Goal: Register for event/course

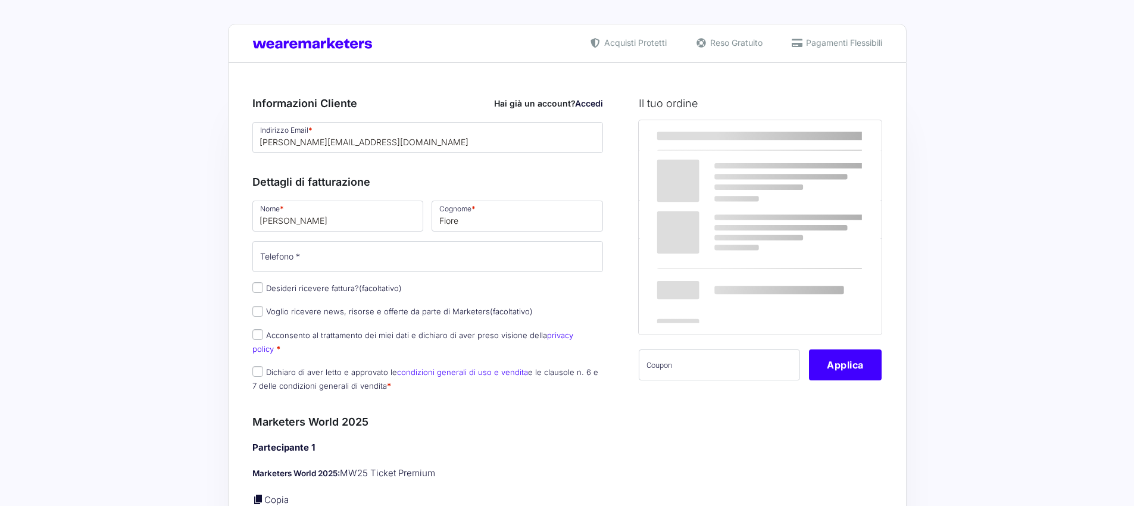
click at [338, 222] on input "[PERSON_NAME]" at bounding box center [337, 216] width 171 height 31
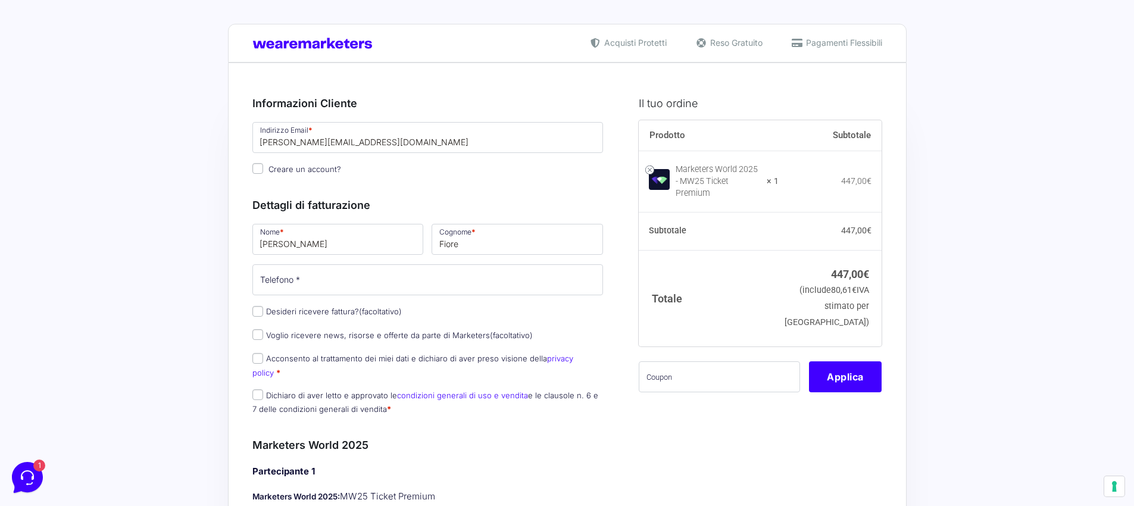
type input "[PERSON_NAME]"
type input "g"
type input "Giustin"
click at [703, 380] on input "text" at bounding box center [719, 376] width 161 height 31
paste input "mrk100offmwtest"
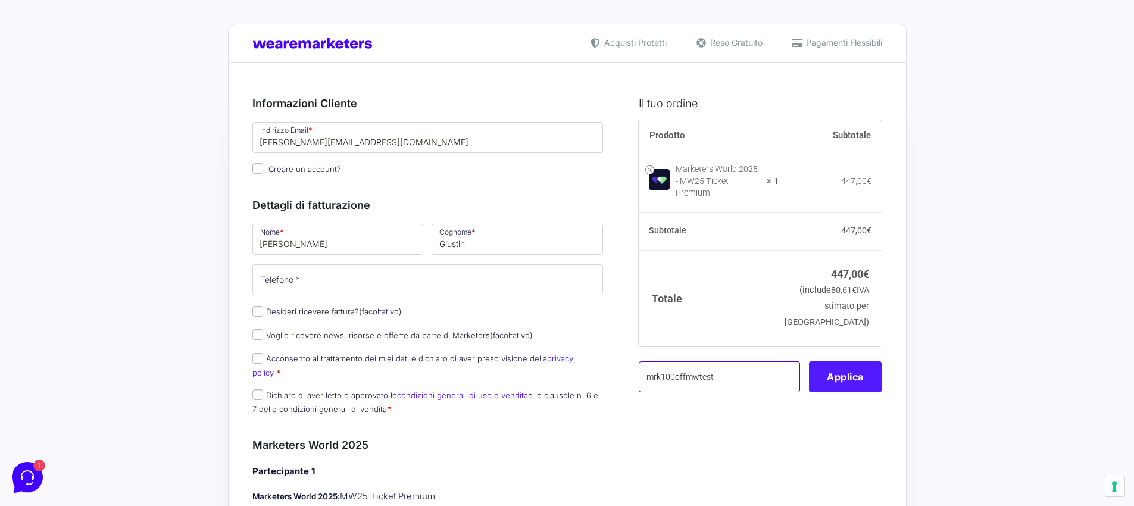
type input "mrk100offmwtest"
click at [849, 381] on button "Applica" at bounding box center [845, 376] width 73 height 31
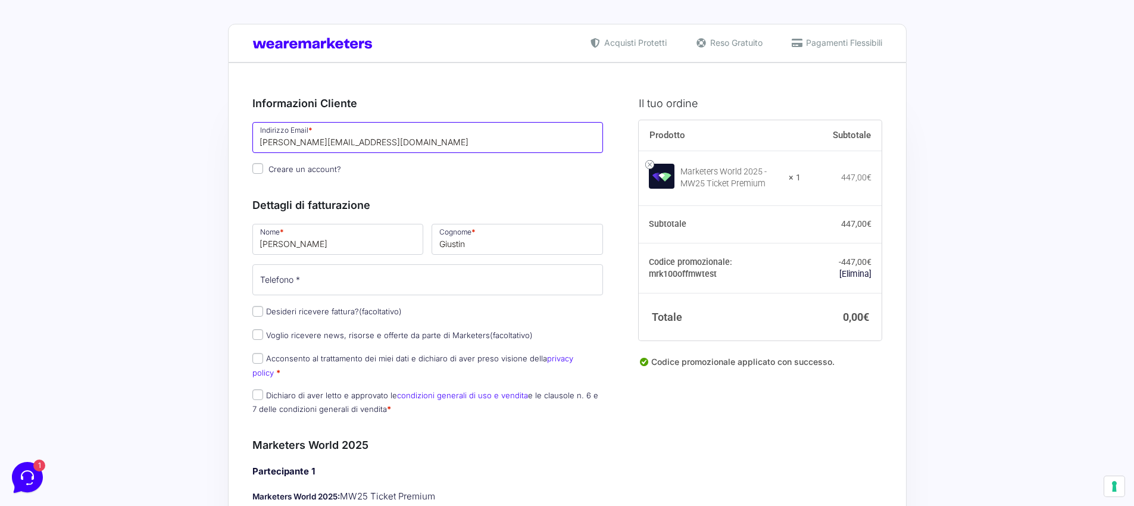
click at [456, 149] on input "[PERSON_NAME][EMAIL_ADDRESS][DOMAIN_NAME]" at bounding box center [427, 137] width 351 height 31
paste input "[EMAIL_ADDRESS][DOMAIN_NAME]"
drag, startPoint x: 306, startPoint y: 144, endPoint x: 222, endPoint y: 145, distance: 84.5
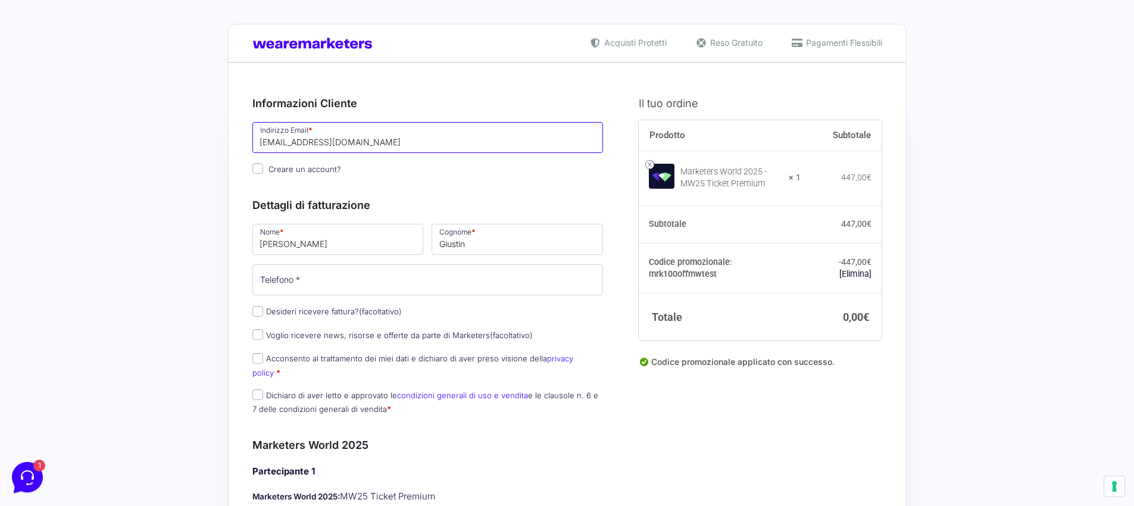
type input "[EMAIL_ADDRESS][DOMAIN_NAME]"
click at [461, 243] on input "Giustin" at bounding box center [516, 239] width 171 height 31
paste input "giustiniani93"
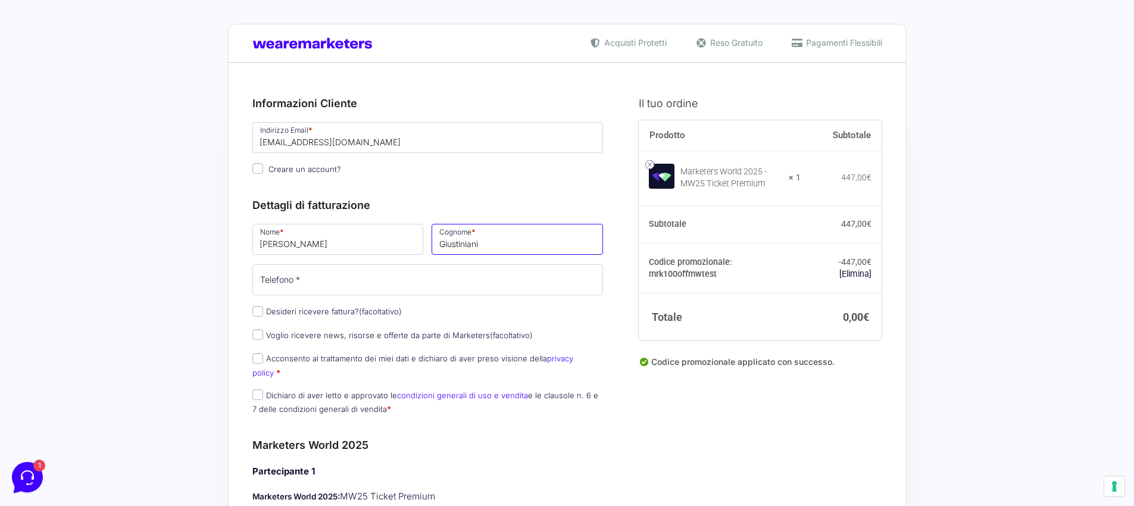
type input "Giustiniani"
click at [330, 279] on input "Telefono *" at bounding box center [427, 279] width 351 height 31
paste input "[PHONE_NUMBER]"
type input "[PHONE_NUMBER]"
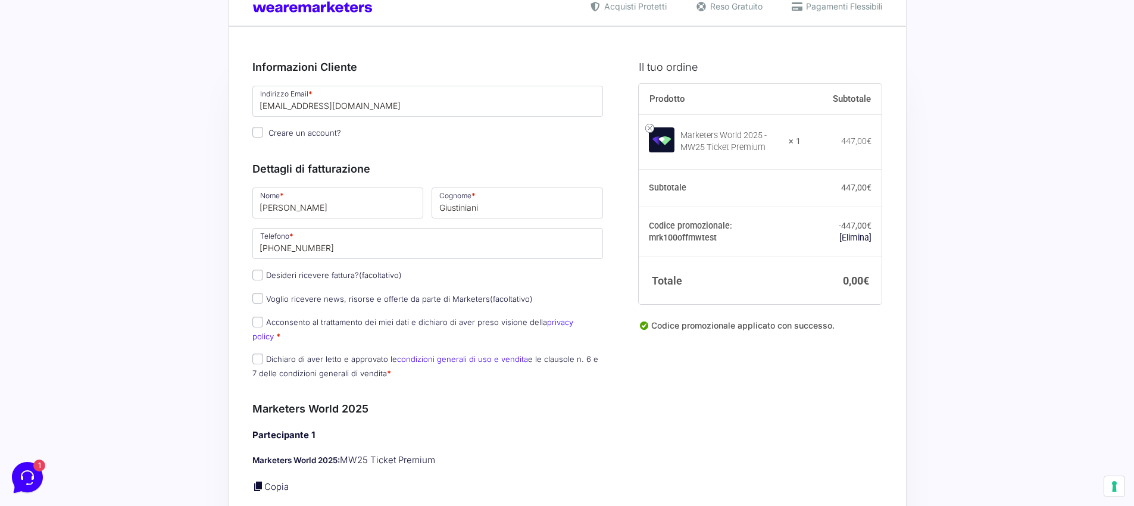
scroll to position [60, 0]
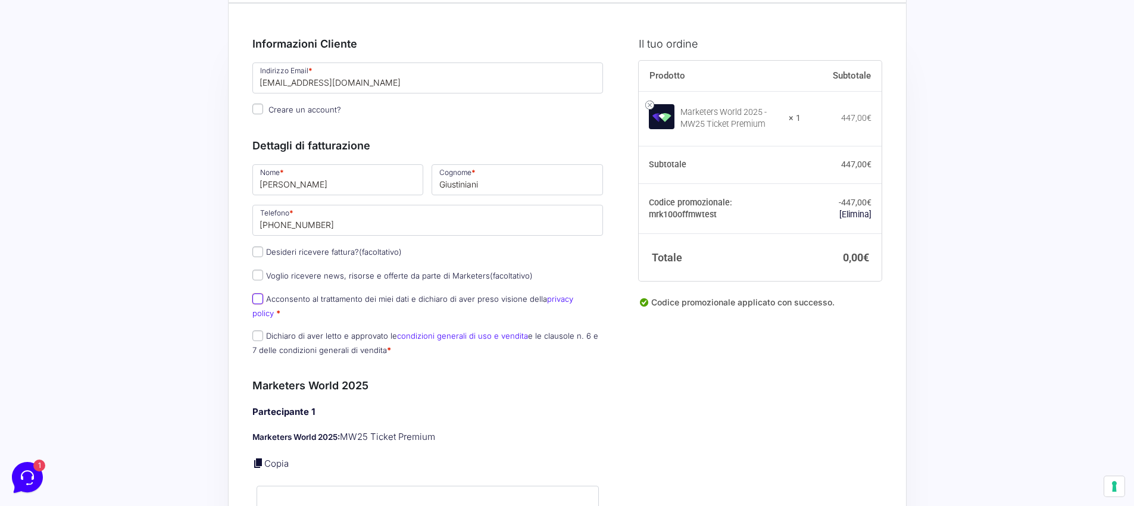
click at [255, 302] on input "Acconsento al trattamento dei miei dati e dichiaro di aver preso visione della …" at bounding box center [257, 298] width 11 height 11
checkbox input "true"
drag, startPoint x: 258, startPoint y: 327, endPoint x: 258, endPoint y: 319, distance: 7.8
click at [258, 330] on input "Dichiaro di aver letto e approvato le condizioni generali di uso e vendita e le…" at bounding box center [257, 335] width 11 height 11
checkbox input "true"
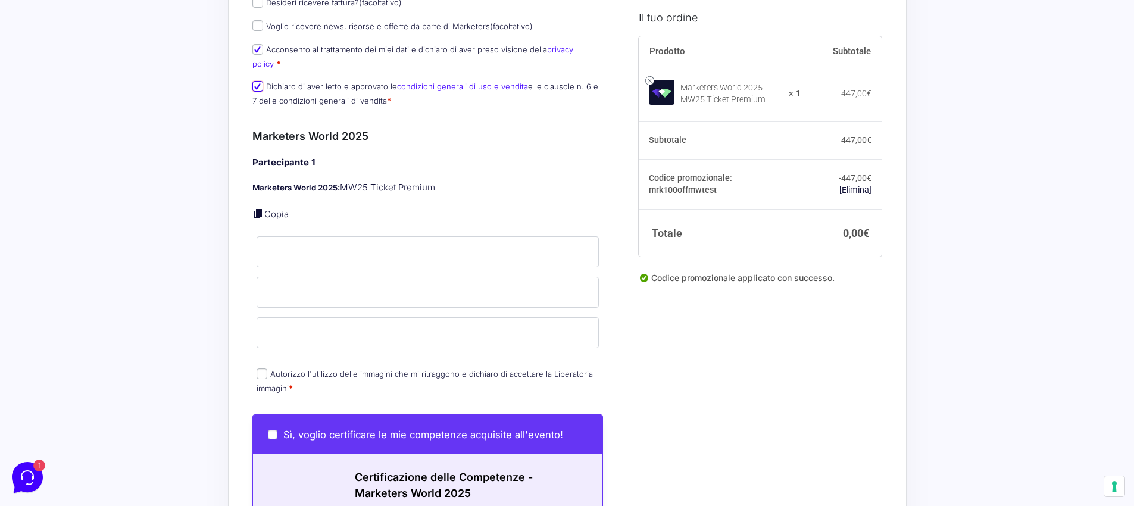
scroll to position [455, 0]
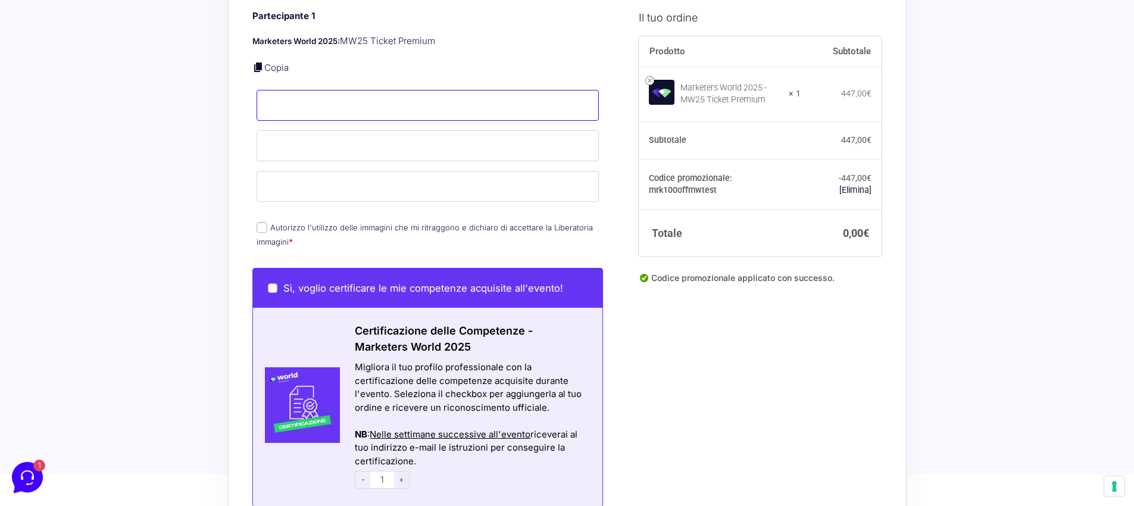
drag, startPoint x: 361, startPoint y: 106, endPoint x: 355, endPoint y: 96, distance: 11.7
click at [361, 106] on input "Nome *" at bounding box center [427, 105] width 343 height 31
click at [239, 113] on div "Riepilogo Ordine 0,00 € Prodotto Subtotale Marketers World 2025 - MW25 Ticket P…" at bounding box center [567, 126] width 678 height 1038
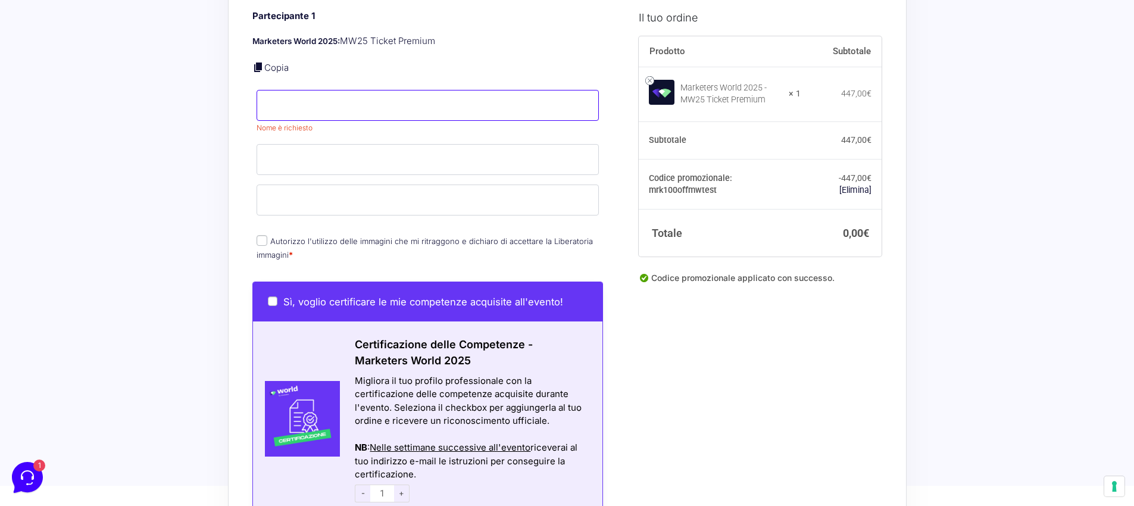
click at [295, 95] on input "Nome *" at bounding box center [427, 105] width 343 height 31
drag, startPoint x: 283, startPoint y: 98, endPoint x: 330, endPoint y: 109, distance: 47.8
click at [325, 108] on p "Nome * [PERSON_NAME]" at bounding box center [427, 105] width 351 height 35
type input "[PERSON_NAME]"
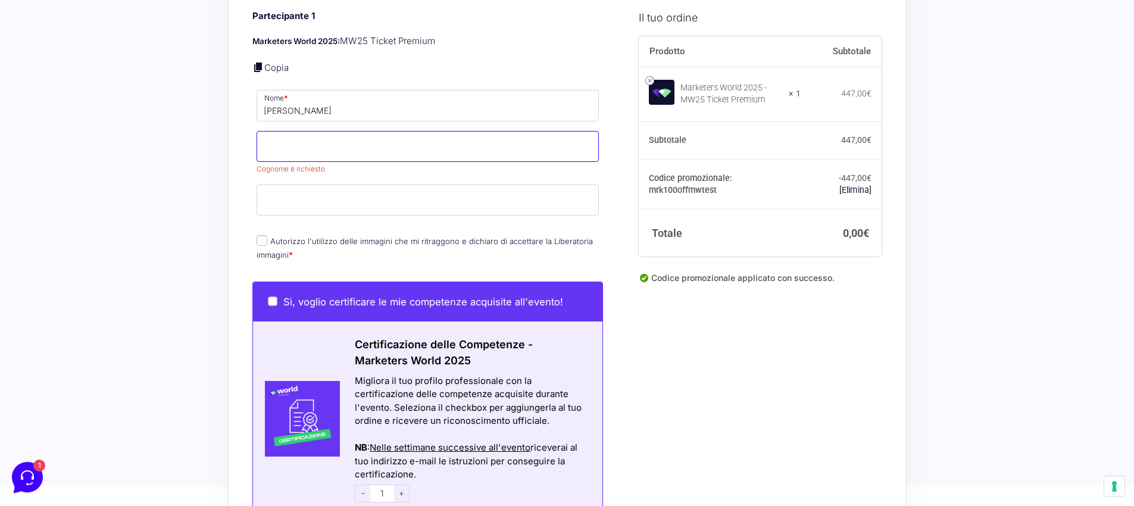
click at [378, 138] on input "Cognome *" at bounding box center [427, 146] width 343 height 31
paste input "[PHONE_NUMBER]"
type input "[PHONE_NUMBER]"
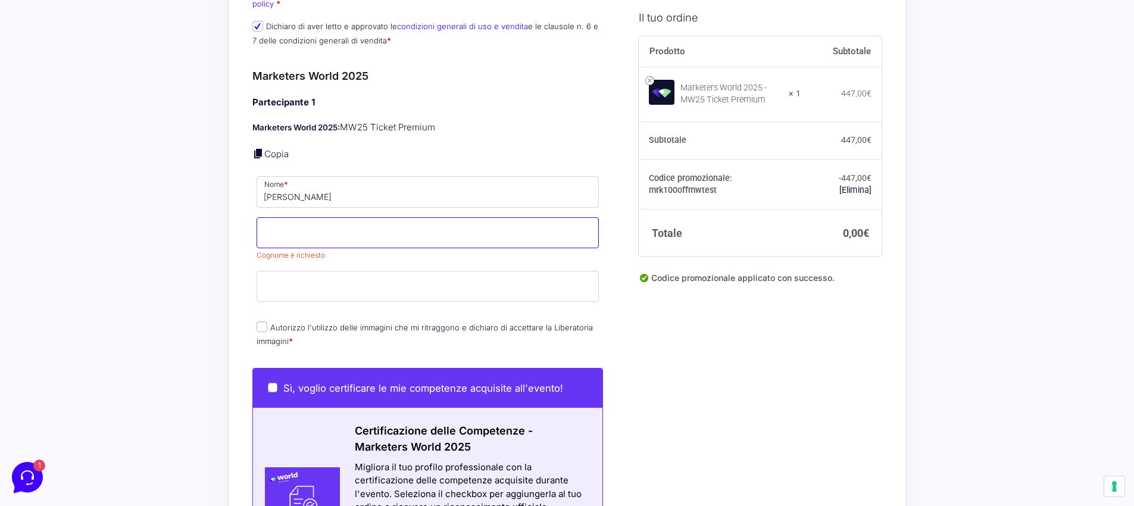
scroll to position [123, 0]
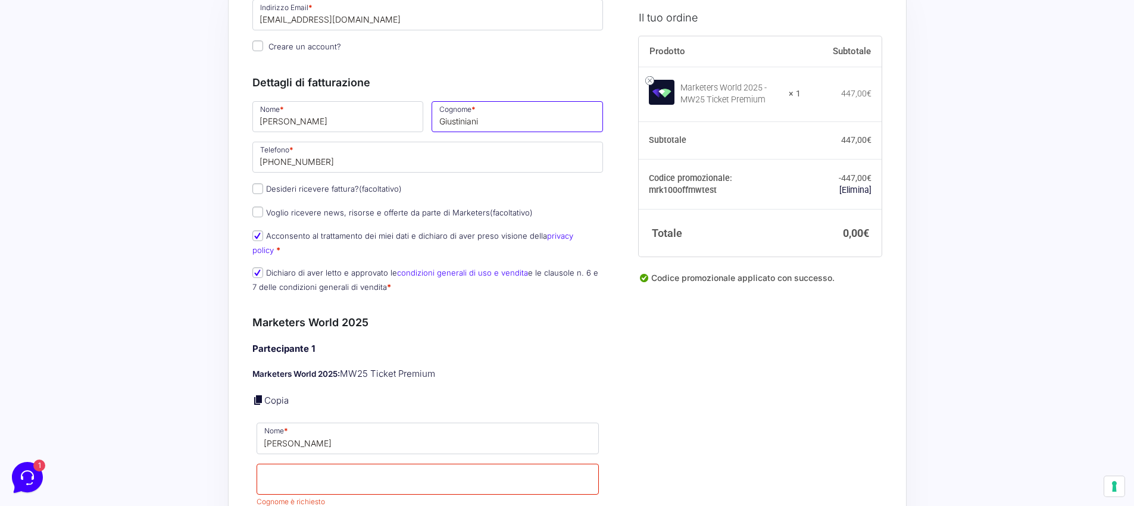
click at [471, 119] on input "Giustiniani" at bounding box center [516, 116] width 171 height 31
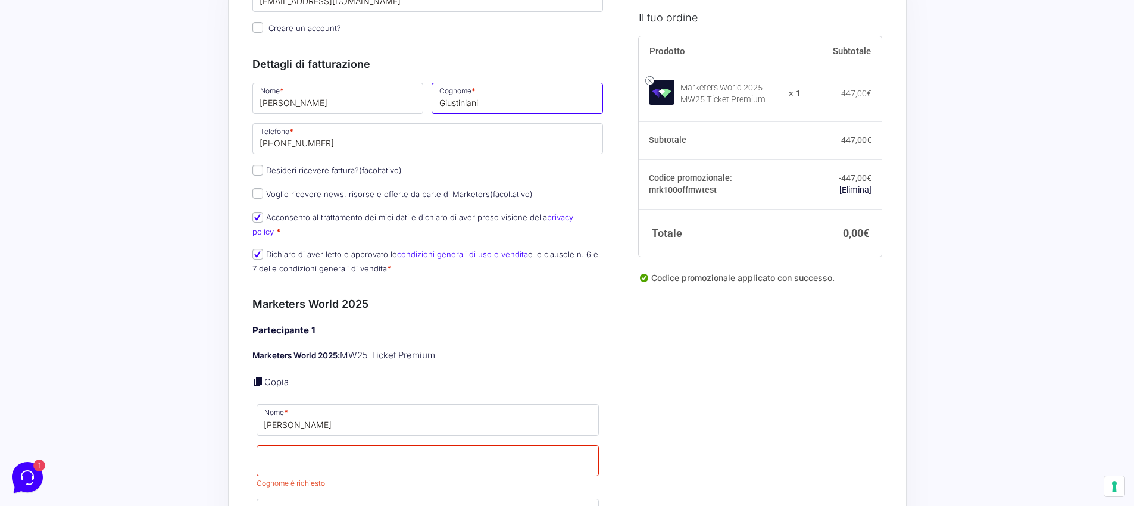
scroll to position [142, 0]
click at [362, 444] on input "Cognome *" at bounding box center [427, 459] width 343 height 31
paste input "Giustiniani"
type input "Giustiniani"
drag, startPoint x: 204, startPoint y: 426, endPoint x: 211, endPoint y: 364, distance: 63.0
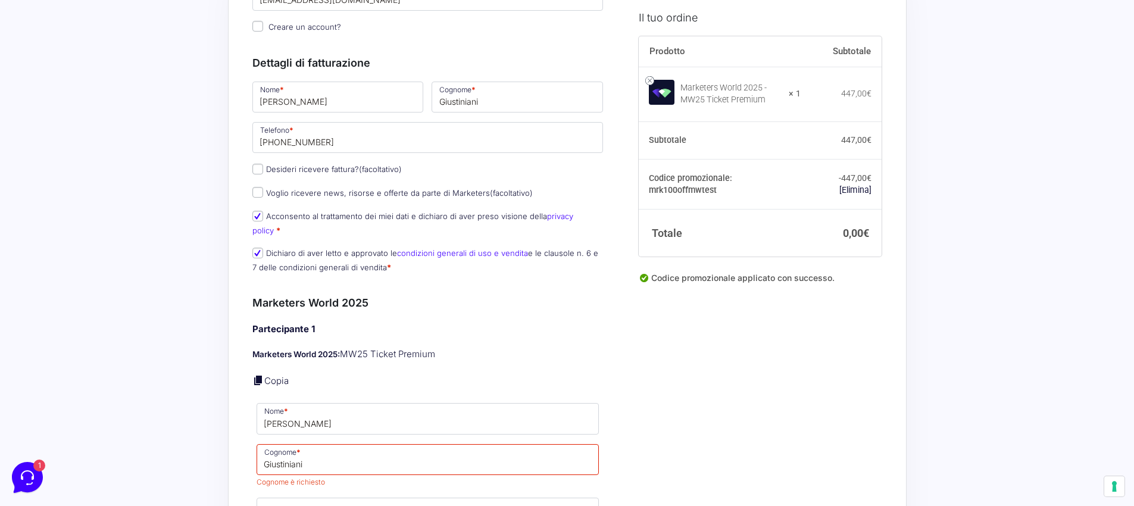
click at [204, 425] on div "Acquisti Protetti Reso Gratuito Pagamenti Flessibili Riepilogo Ordine 0,00 € Pr…" at bounding box center [567, 446] width 1134 height 1176
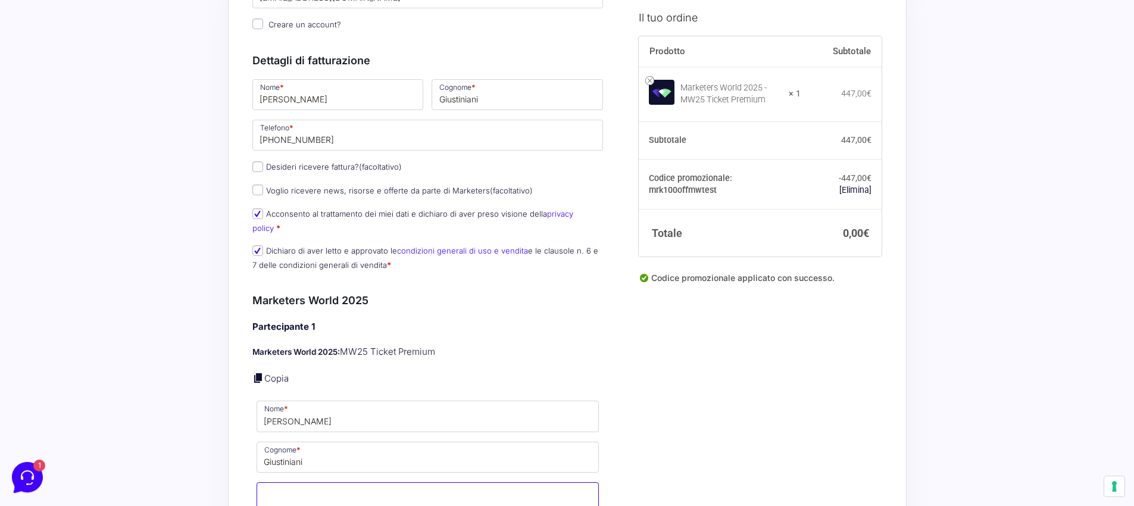
click at [309, 485] on input "Email *" at bounding box center [427, 497] width 343 height 31
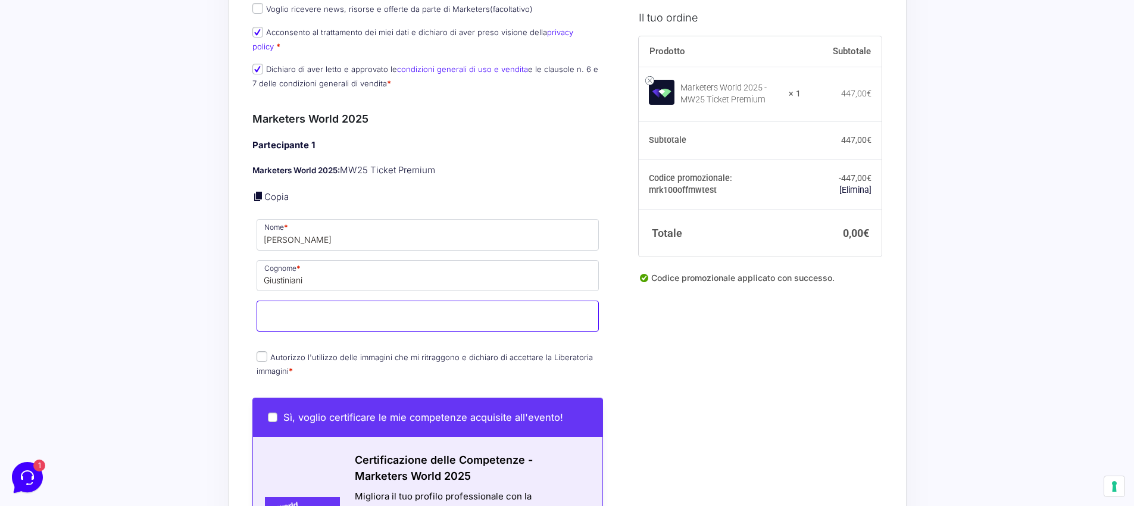
scroll to position [329, 0]
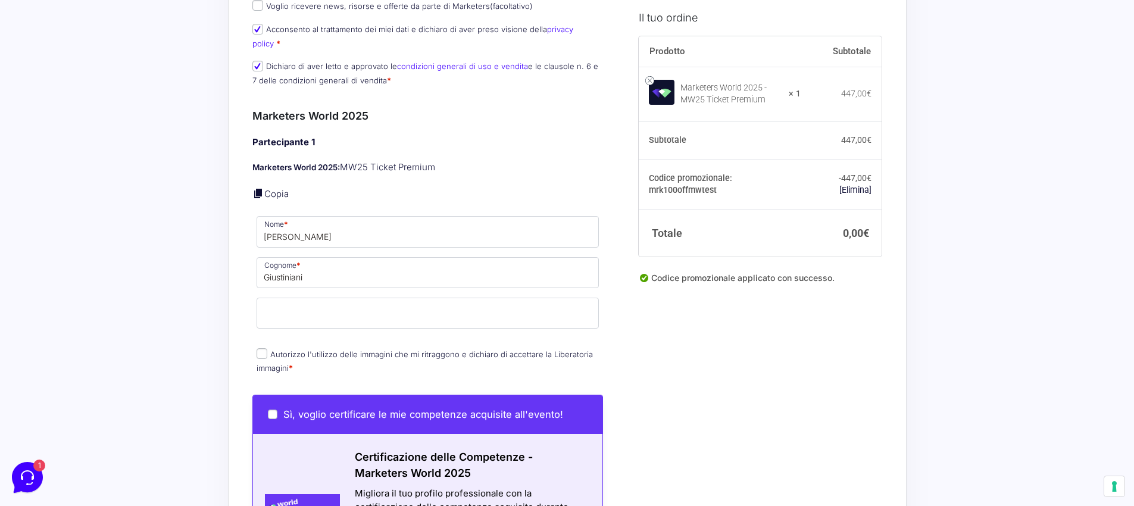
click at [189, 320] on div "Acquisti Protetti Reso Gratuito Pagamenti Flessibili Riepilogo Ordine 0,00 € Pr…" at bounding box center [567, 252] width 1134 height 1162
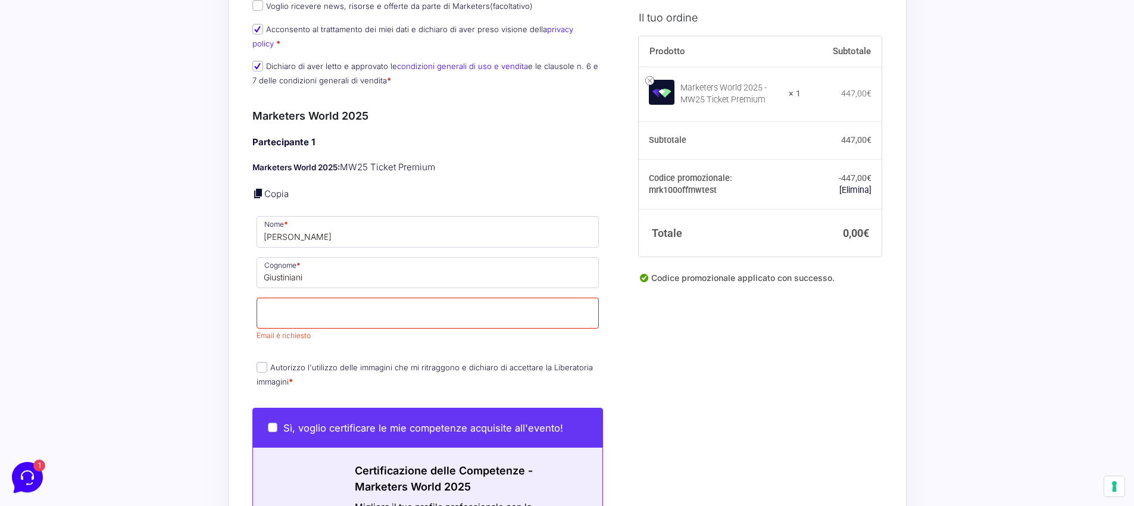
scroll to position [64, 0]
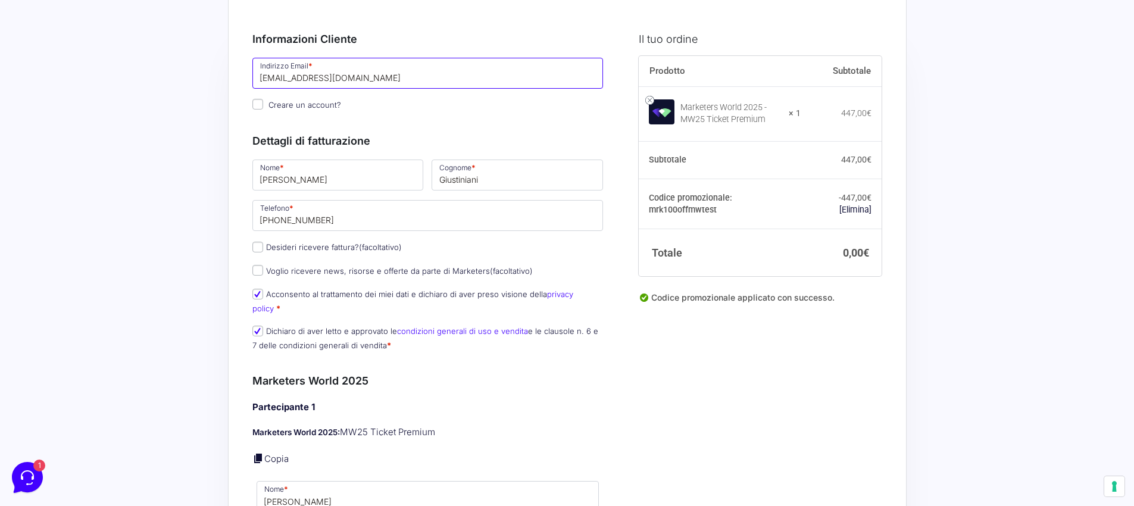
click at [342, 81] on input "[EMAIL_ADDRESS][DOMAIN_NAME]" at bounding box center [427, 73] width 351 height 31
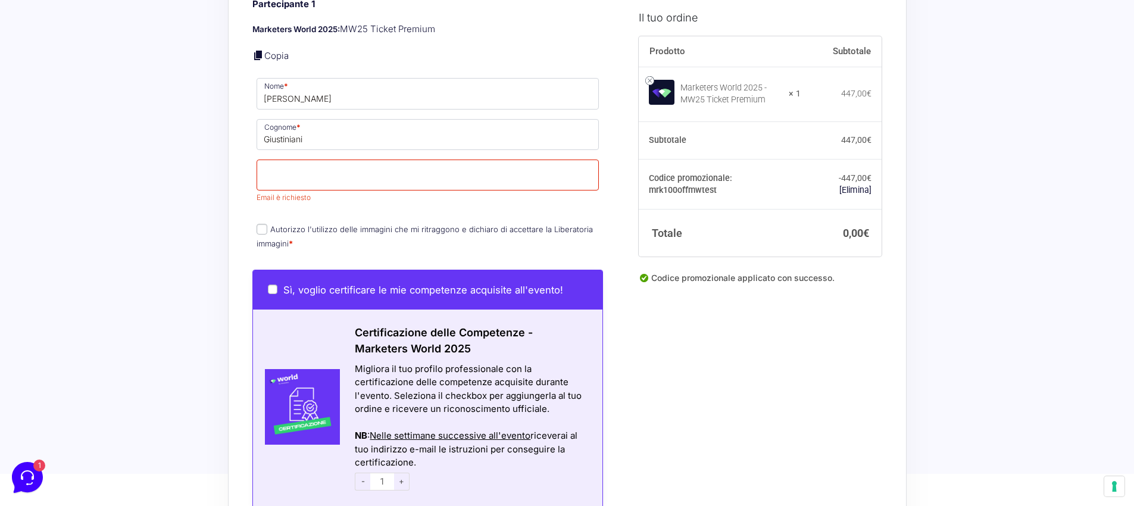
scroll to position [437, 0]
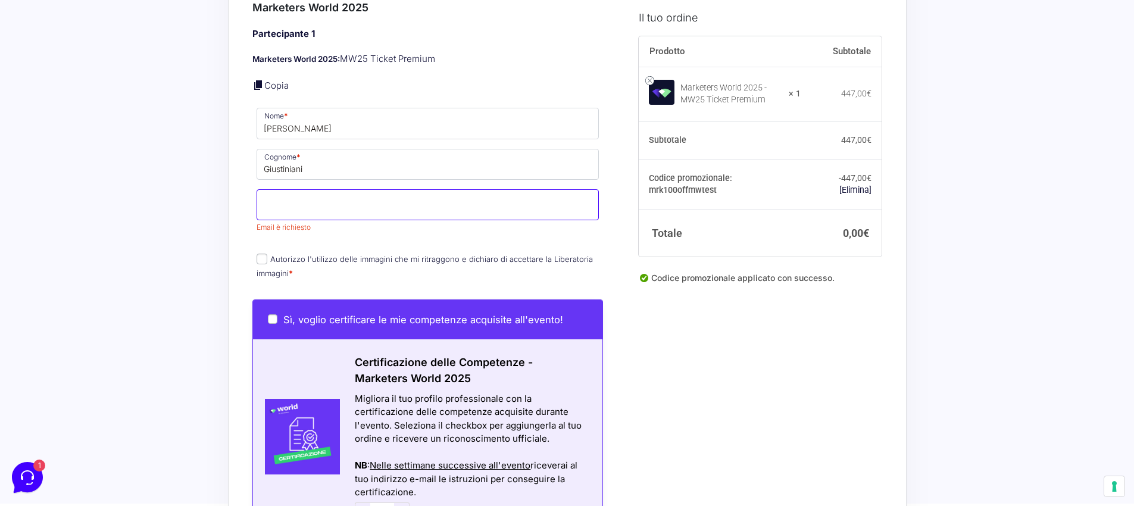
click at [329, 201] on input "Email *" at bounding box center [427, 204] width 343 height 31
paste input "[EMAIL_ADDRESS][DOMAIN_NAME]"
type input "[EMAIL_ADDRESS][DOMAIN_NAME]"
click at [267, 254] on label "Autorizzo l'utilizzo delle immagini che mi ritraggono e dichiaro di accettare l…" at bounding box center [424, 265] width 336 height 23
click at [267, 254] on input "Autorizzo l'utilizzo delle immagini che mi ritraggono e dichiaro di accettare l…" at bounding box center [261, 259] width 11 height 11
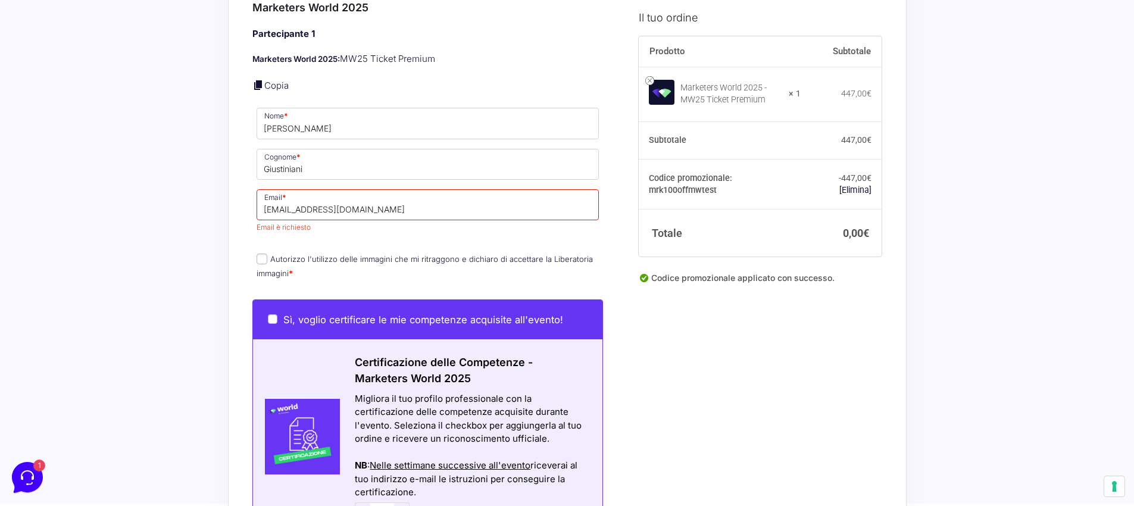
checkbox input "true"
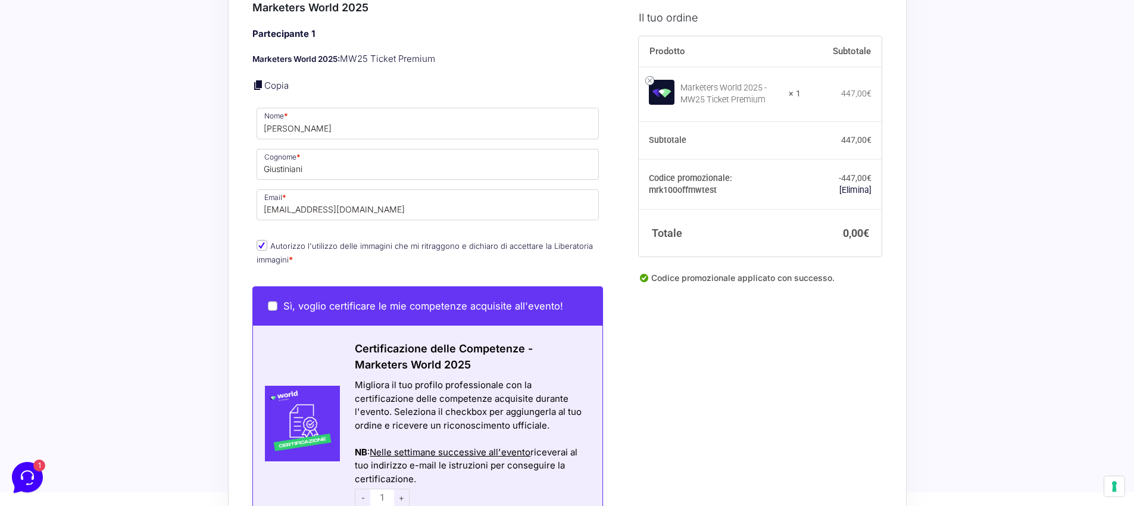
click at [205, 230] on div "Acquisti Protetti Reso Gratuito Pagamenti Flessibili Riepilogo Ordine 0,00 € Pr…" at bounding box center [567, 144] width 1134 height 1162
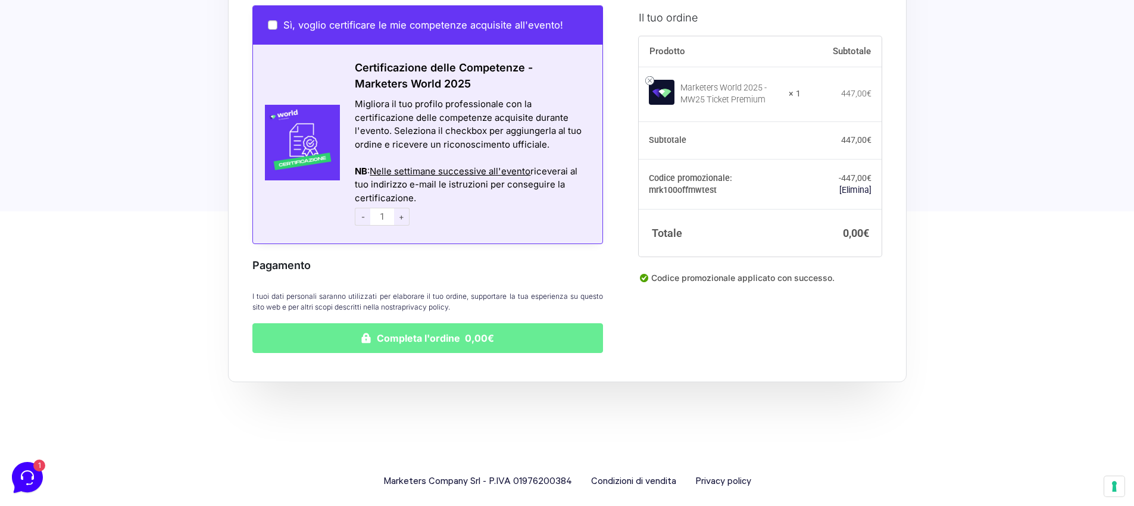
scroll to position [719, 0]
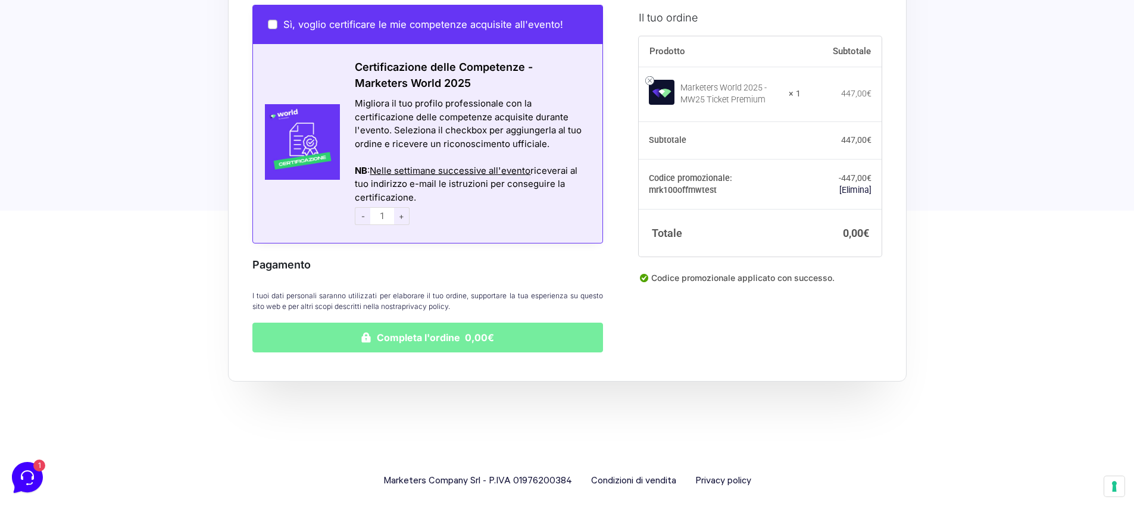
click at [477, 326] on button "Completa l'ordine 0,00€" at bounding box center [427, 338] width 351 height 30
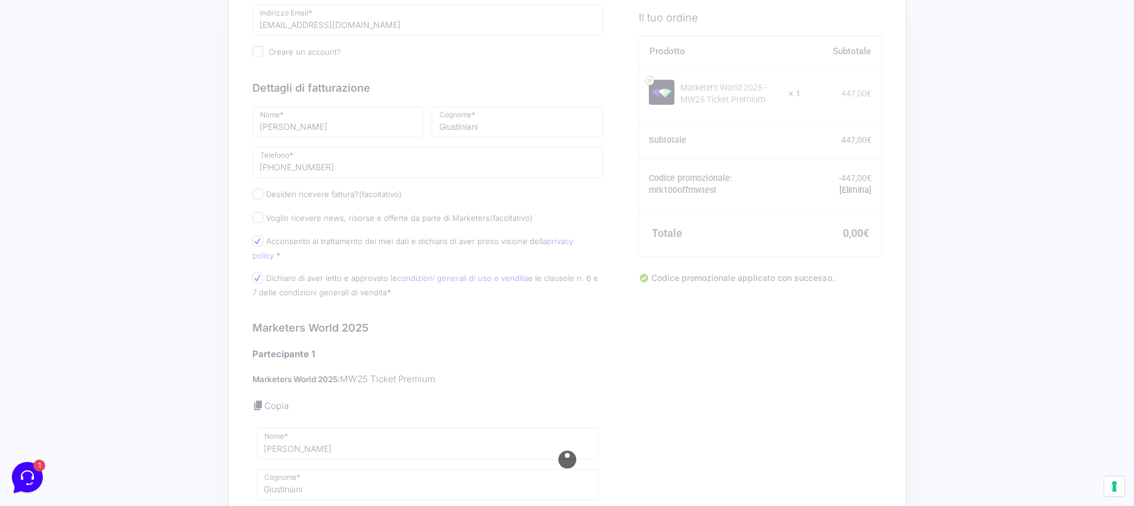
scroll to position [117, 0]
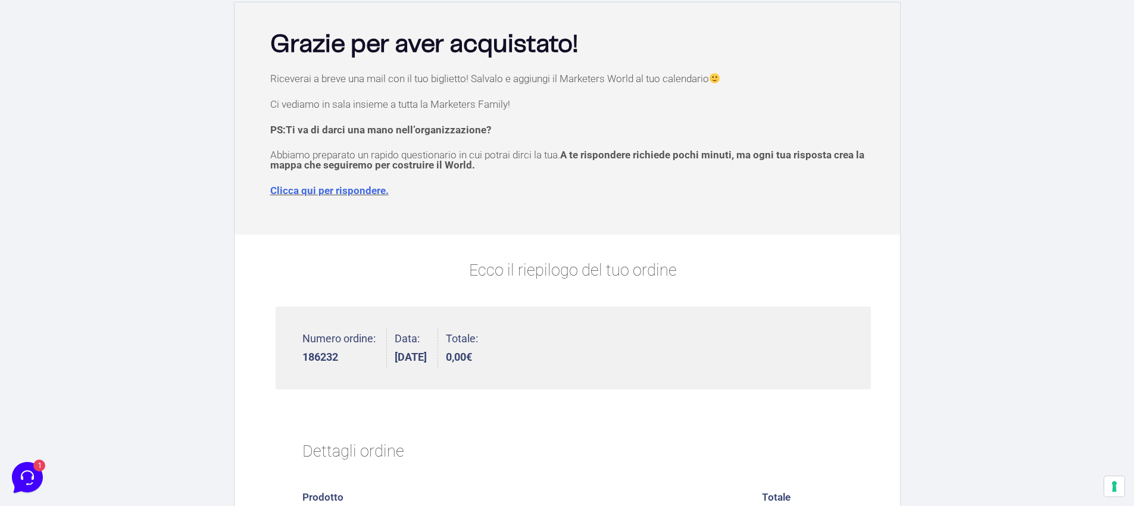
scroll to position [68, 0]
